Goal: Navigation & Orientation: Find specific page/section

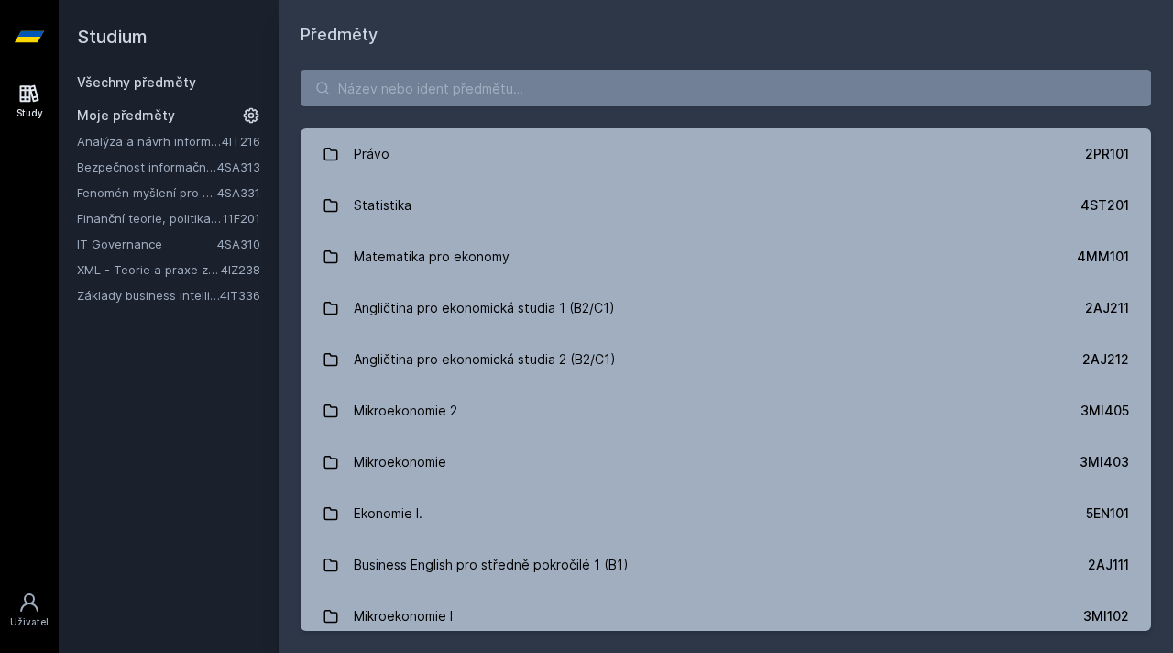
click at [203, 170] on link "Bezpečnost informačních systémů" at bounding box center [147, 167] width 140 height 18
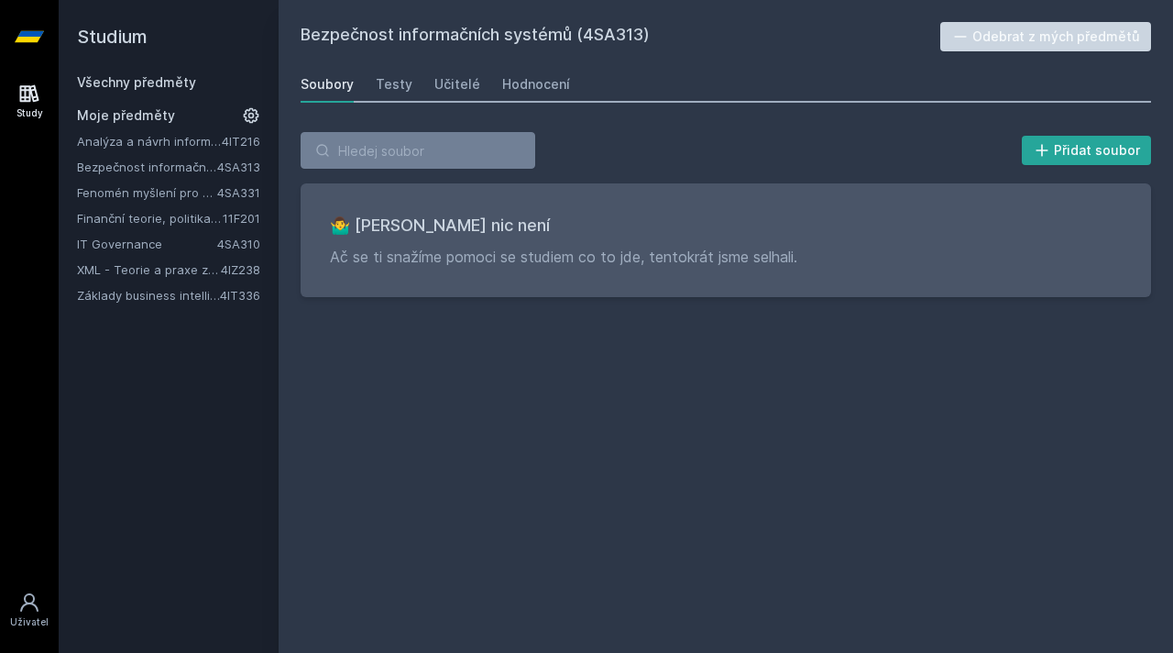
click at [125, 239] on link "IT Governance" at bounding box center [147, 244] width 140 height 18
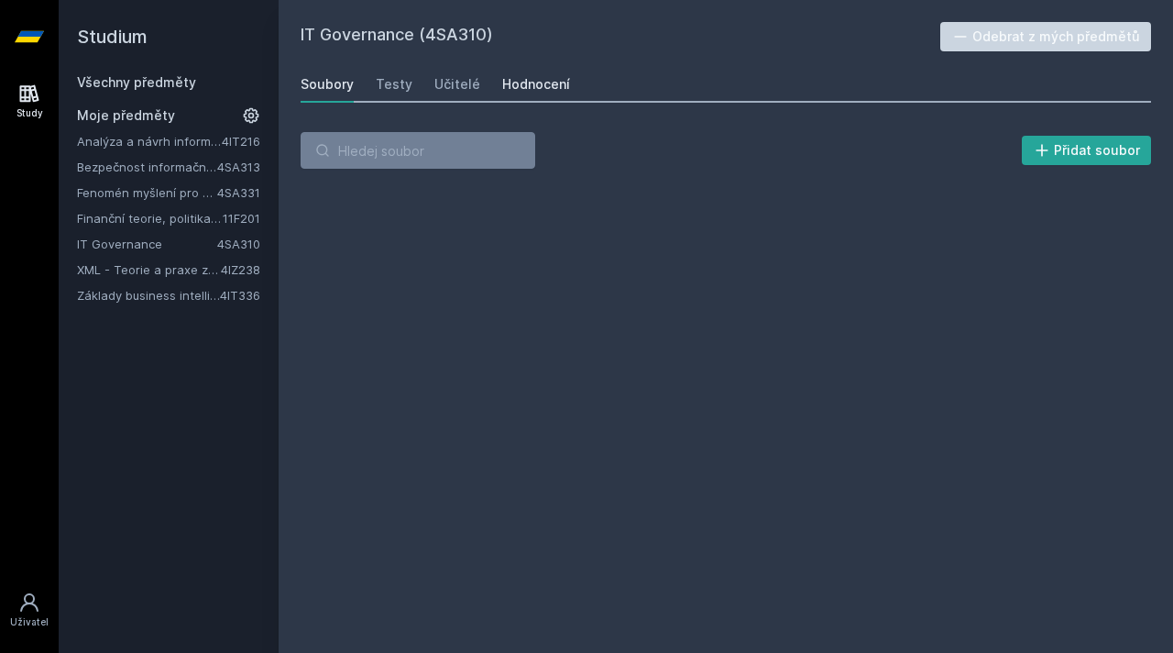
click at [546, 76] on div "Hodnocení" at bounding box center [536, 84] width 68 height 18
